Goal: Transaction & Acquisition: Purchase product/service

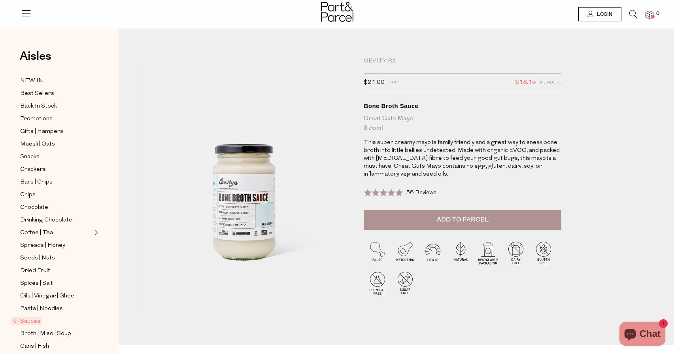
click at [524, 218] on button "Add to Parcel" at bounding box center [463, 220] width 198 height 20
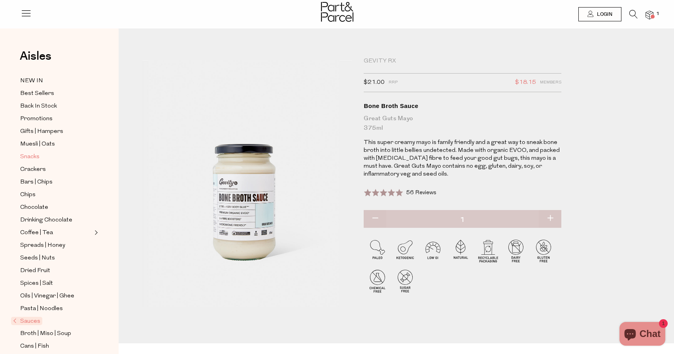
click at [35, 154] on span "Snacks" at bounding box center [29, 156] width 19 height 9
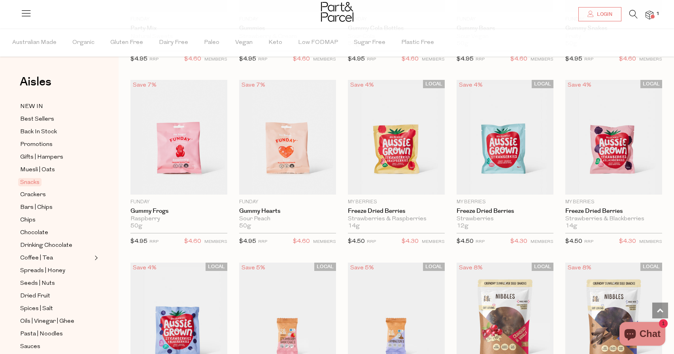
scroll to position [774, 0]
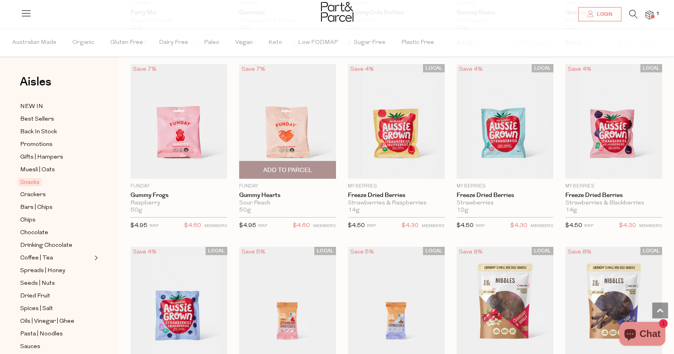
click at [309, 119] on img at bounding box center [287, 121] width 97 height 114
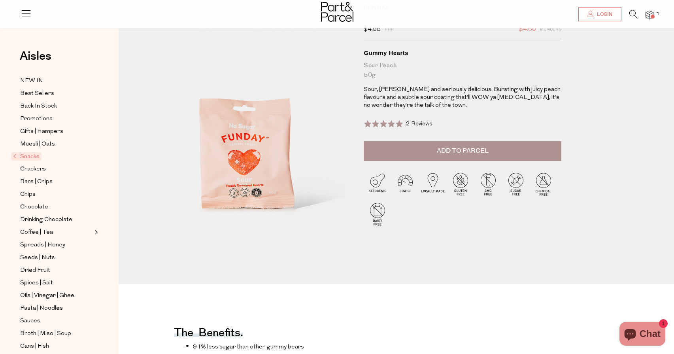
scroll to position [47, 0]
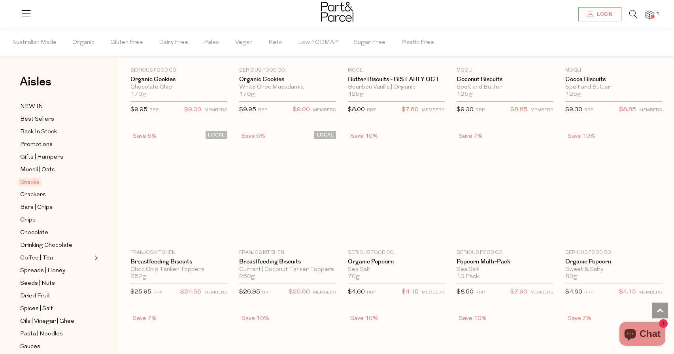
scroll to position [1438, 0]
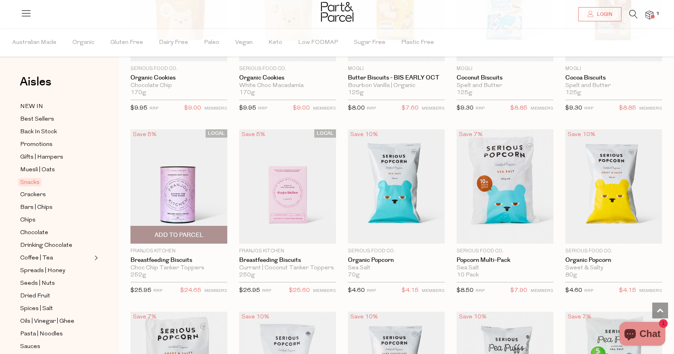
click at [196, 176] on img at bounding box center [178, 186] width 97 height 114
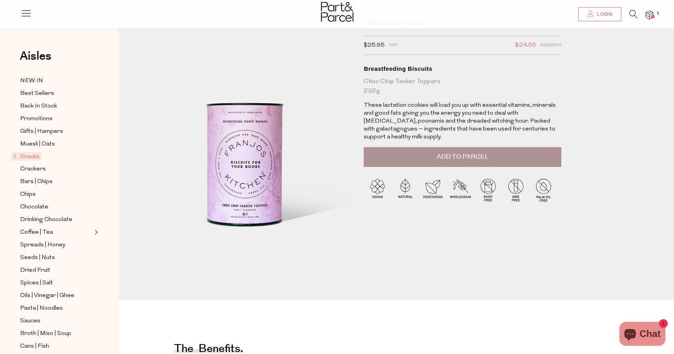
scroll to position [32, 0]
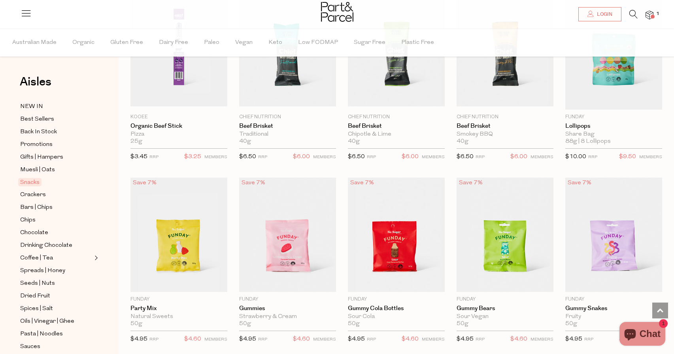
scroll to position [1381, 0]
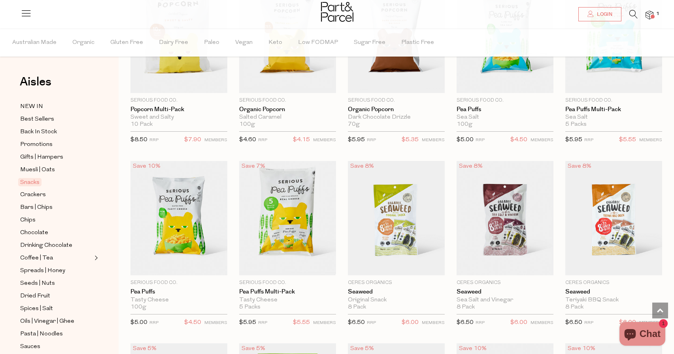
scroll to position [1776, 0]
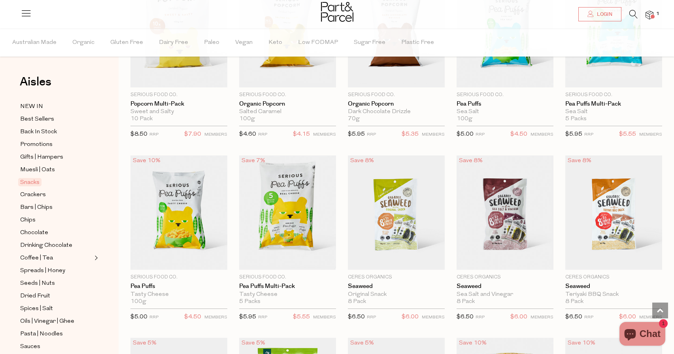
click at [647, 16] on img at bounding box center [649, 15] width 8 height 9
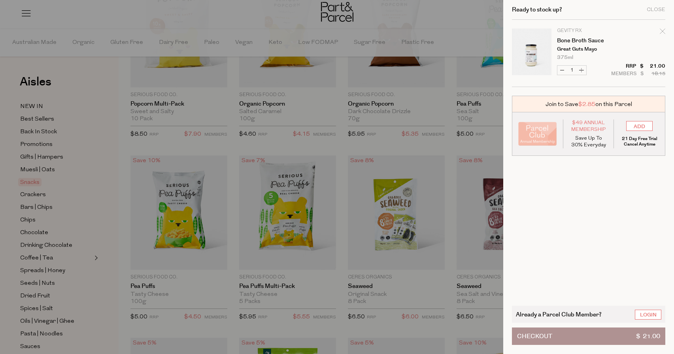
click at [467, 13] on div at bounding box center [337, 177] width 674 height 354
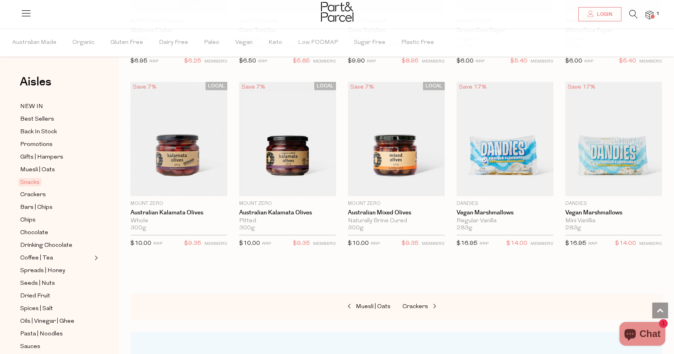
scroll to position [2409, 0]
